Goal: Task Accomplishment & Management: Manage account settings

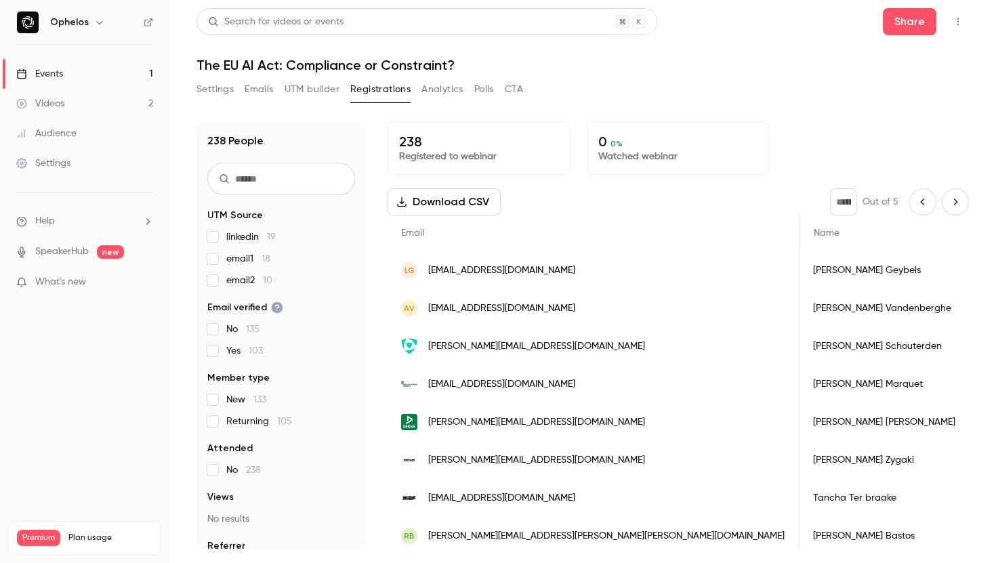
scroll to position [0, 450]
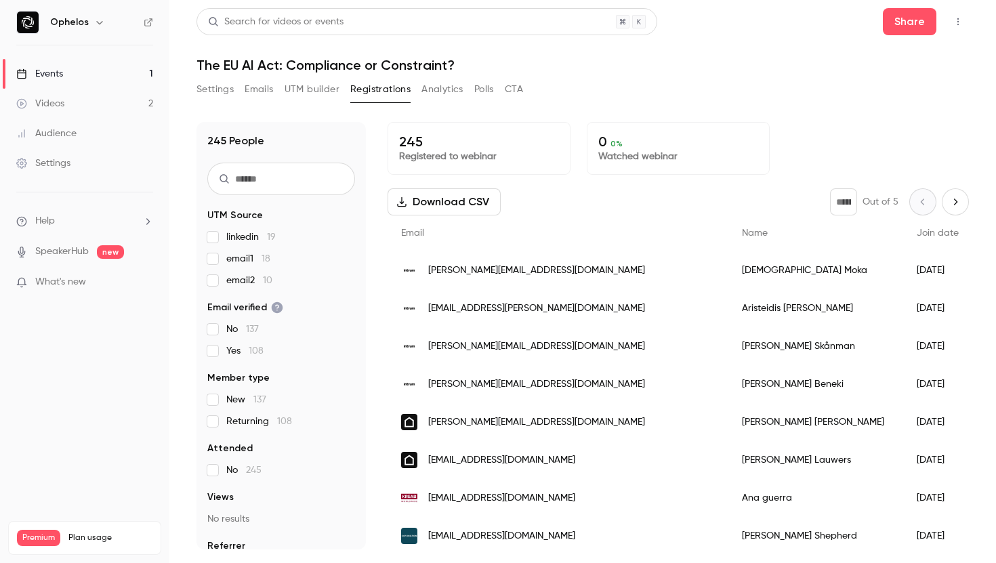
click at [216, 88] on button "Settings" at bounding box center [214, 90] width 37 height 22
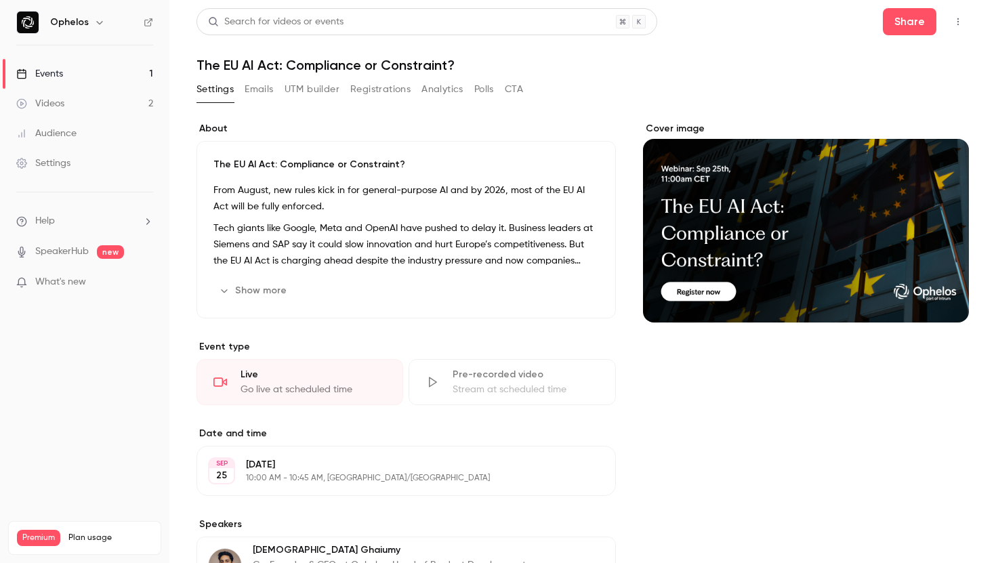
click at [253, 88] on button "Emails" at bounding box center [259, 90] width 28 height 22
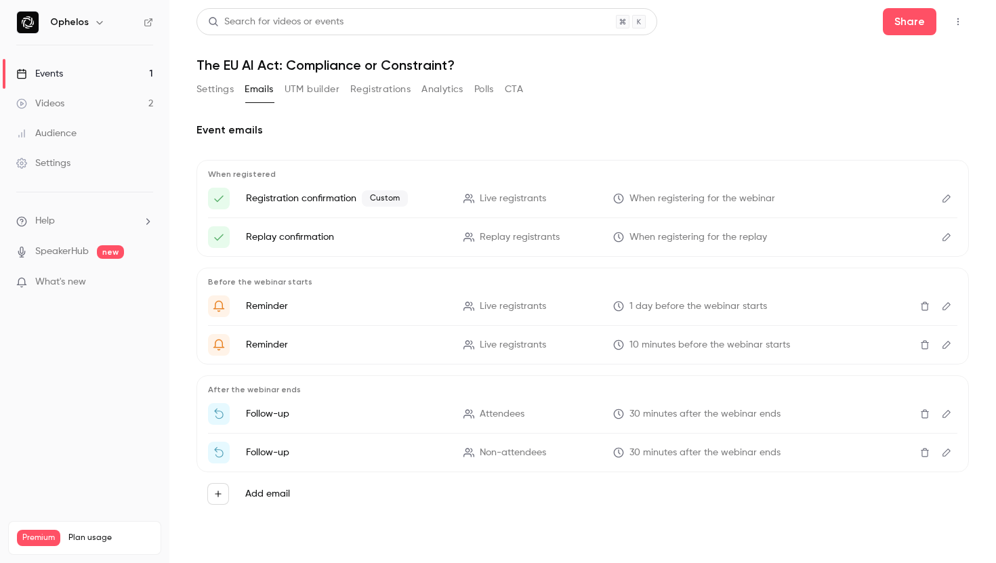
click at [217, 89] on button "Settings" at bounding box center [214, 90] width 37 height 22
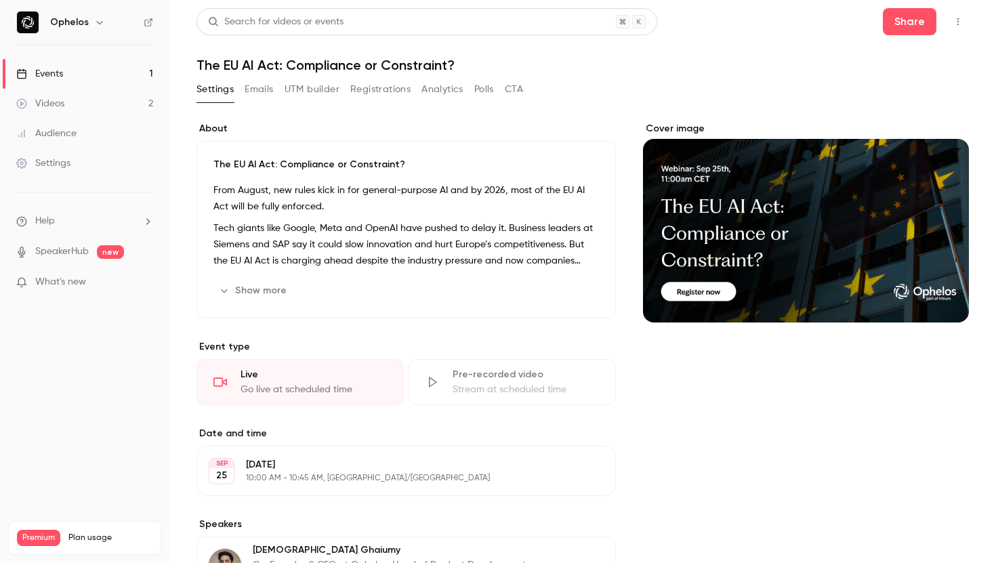
click at [378, 90] on button "Registrations" at bounding box center [380, 90] width 60 height 22
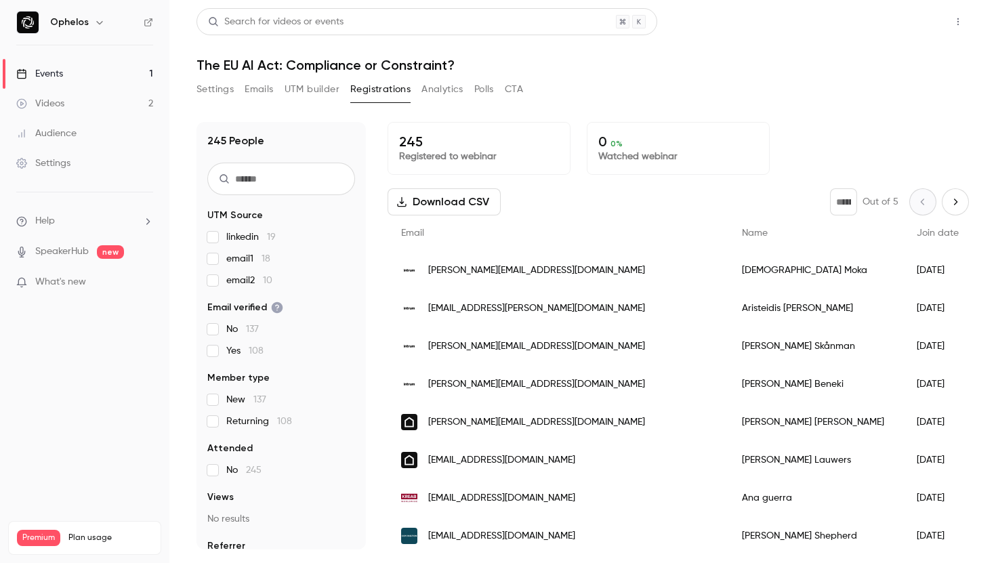
click at [911, 27] on button "Share" at bounding box center [910, 21] width 54 height 27
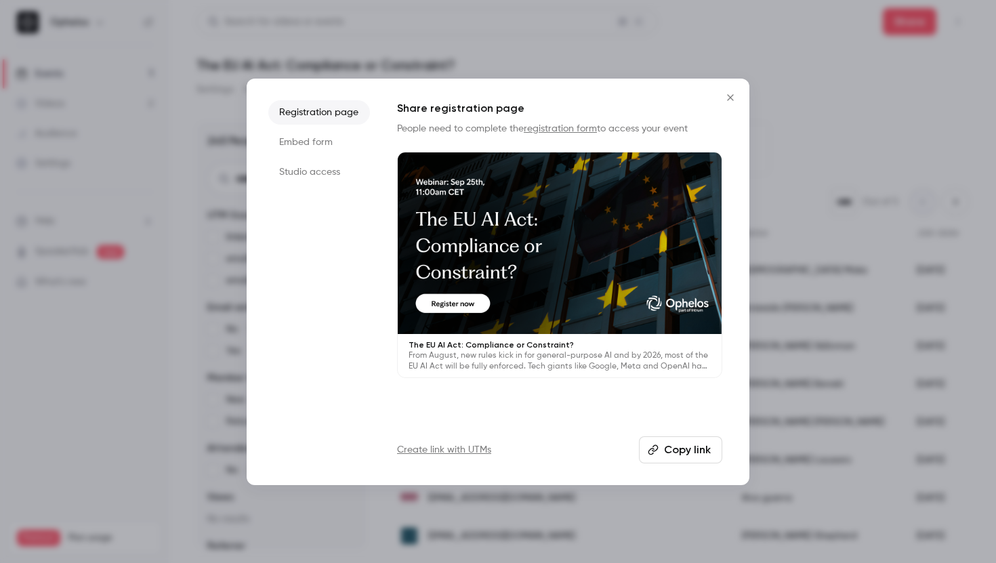
click at [894, 112] on div at bounding box center [498, 281] width 996 height 563
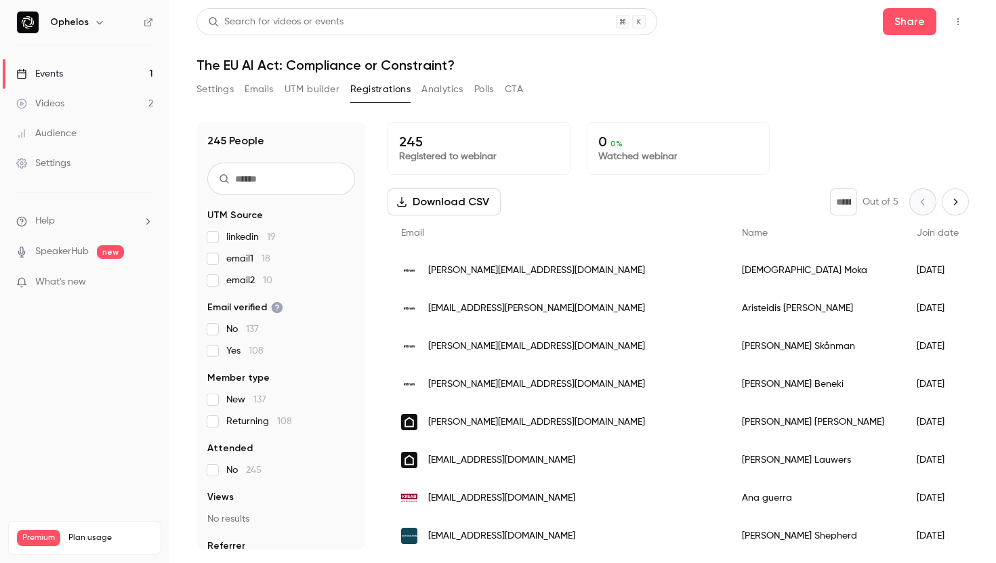
click at [301, 88] on button "UTM builder" at bounding box center [311, 90] width 55 height 22
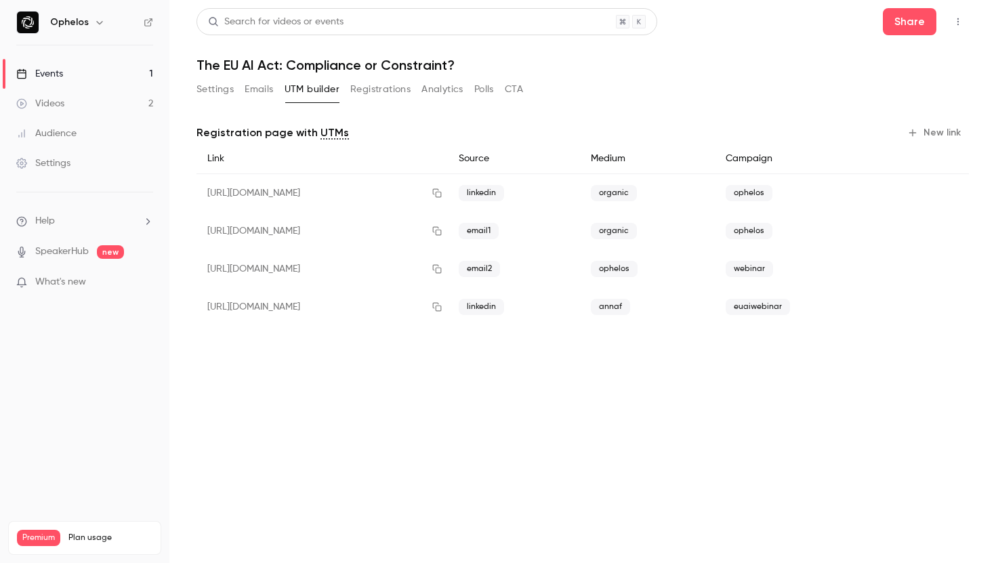
click at [222, 87] on button "Settings" at bounding box center [214, 90] width 37 height 22
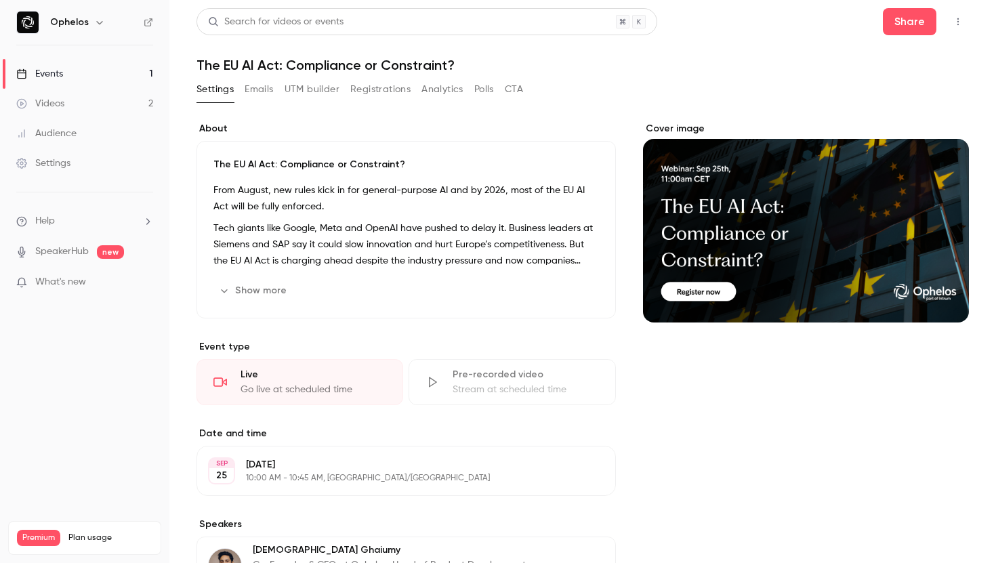
click at [376, 91] on button "Registrations" at bounding box center [380, 90] width 60 height 22
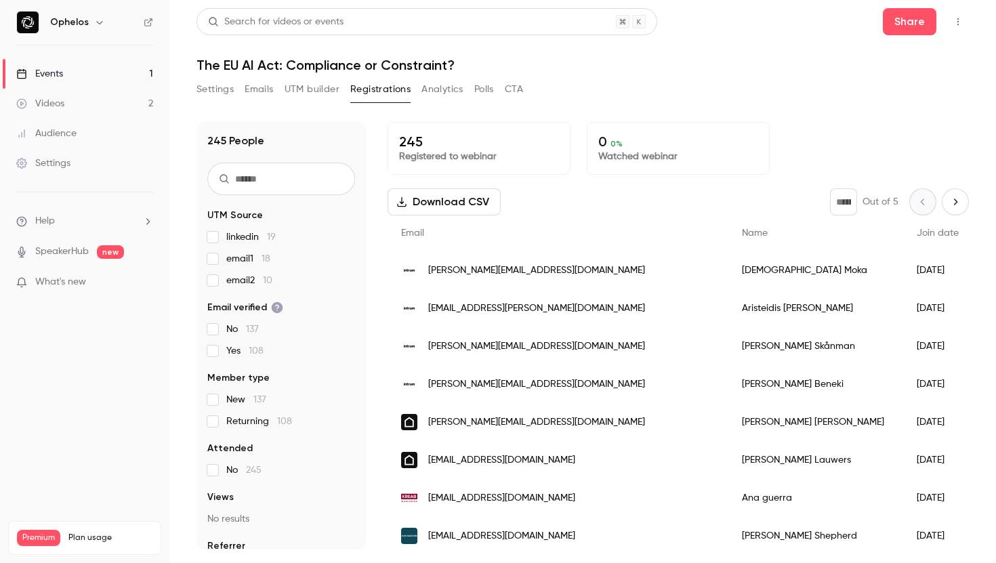
click at [278, 179] on input "text" at bounding box center [281, 179] width 148 height 33
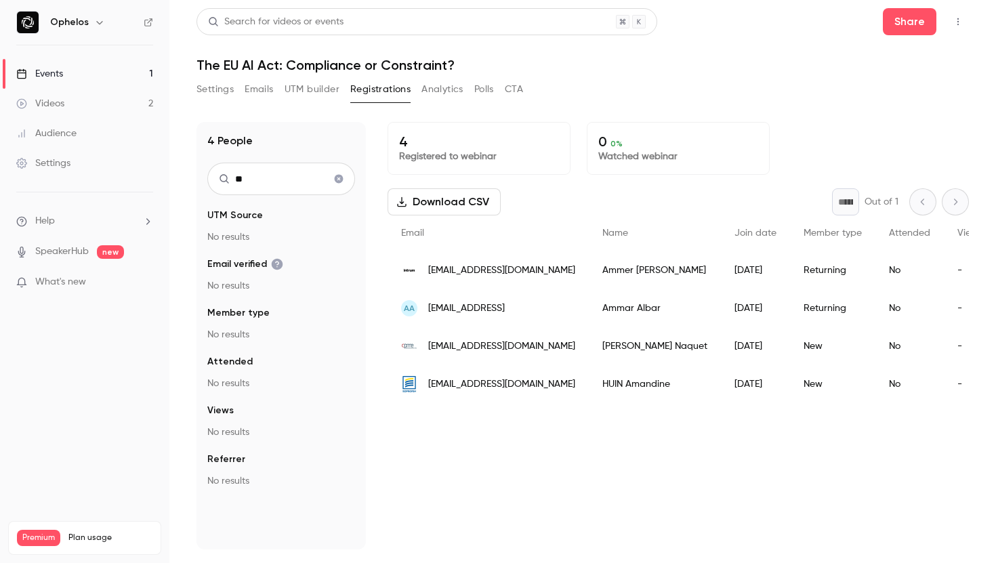
type input "*"
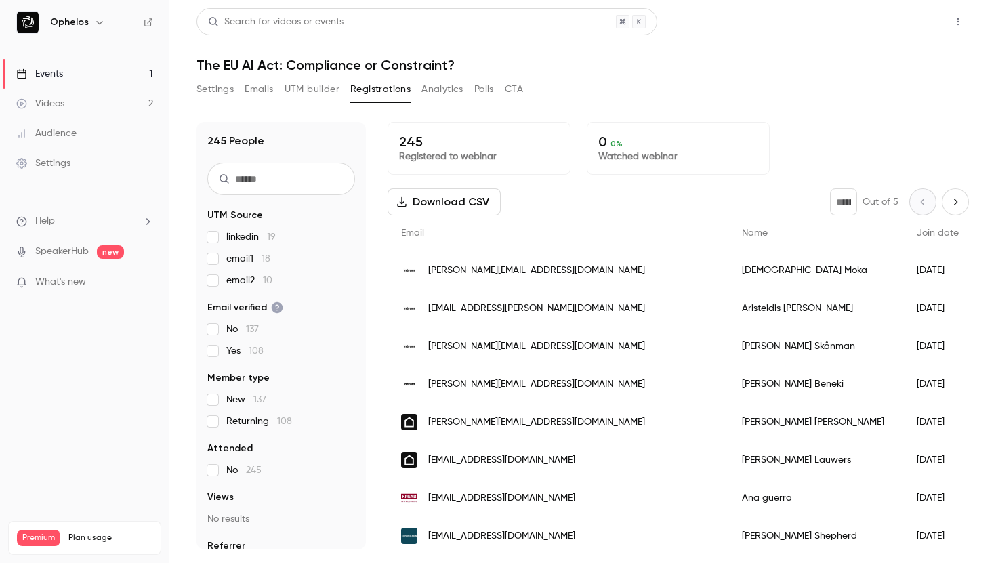
click at [897, 35] on button "Share" at bounding box center [910, 21] width 54 height 27
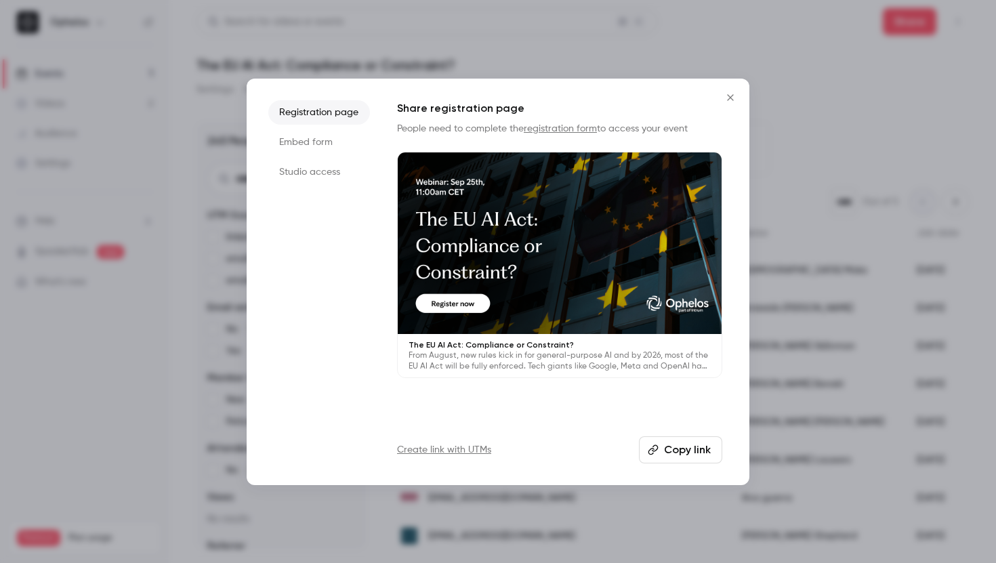
click at [562, 320] on div at bounding box center [560, 243] width 324 height 182
